Goal: Transaction & Acquisition: Purchase product/service

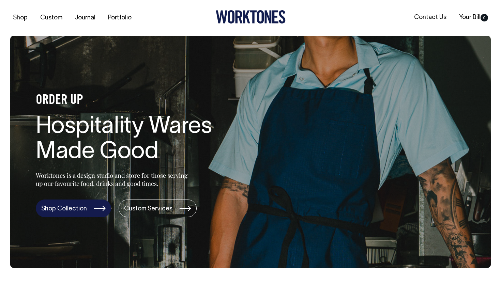
click at [85, 211] on link "Shop Collection" at bounding box center [73, 209] width 75 height 18
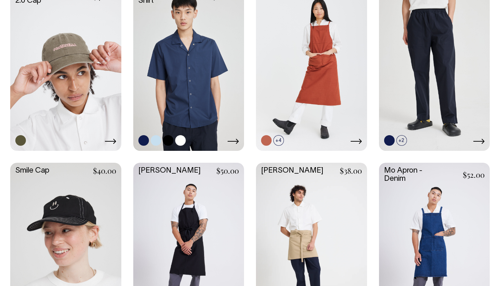
scroll to position [702, 0]
click at [200, 86] on link at bounding box center [188, 67] width 111 height 165
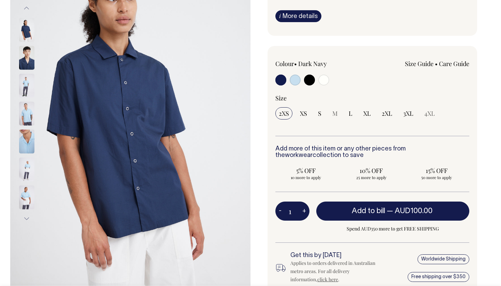
scroll to position [102, 0]
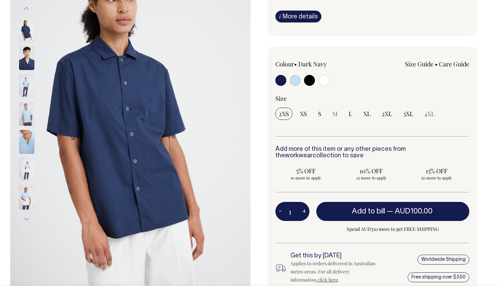
click at [279, 82] on input "radio" at bounding box center [281, 80] width 11 height 11
click at [287, 20] on link "i More details" at bounding box center [299, 17] width 46 height 12
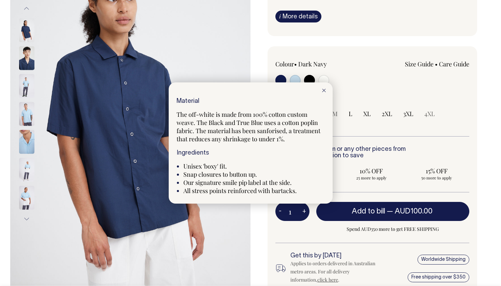
click at [243, 56] on div at bounding box center [250, 143] width 501 height 286
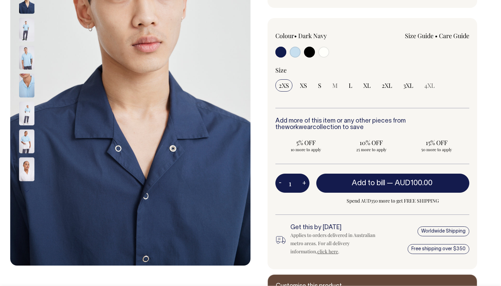
scroll to position [130, 0]
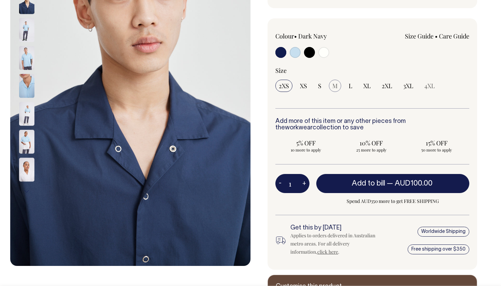
click at [336, 84] on span "M" at bounding box center [335, 86] width 5 height 8
click at [295, 52] on input "radio" at bounding box center [295, 52] width 11 height 11
radio input "true"
select select "True Blue"
